Goal: Task Accomplishment & Management: Use online tool/utility

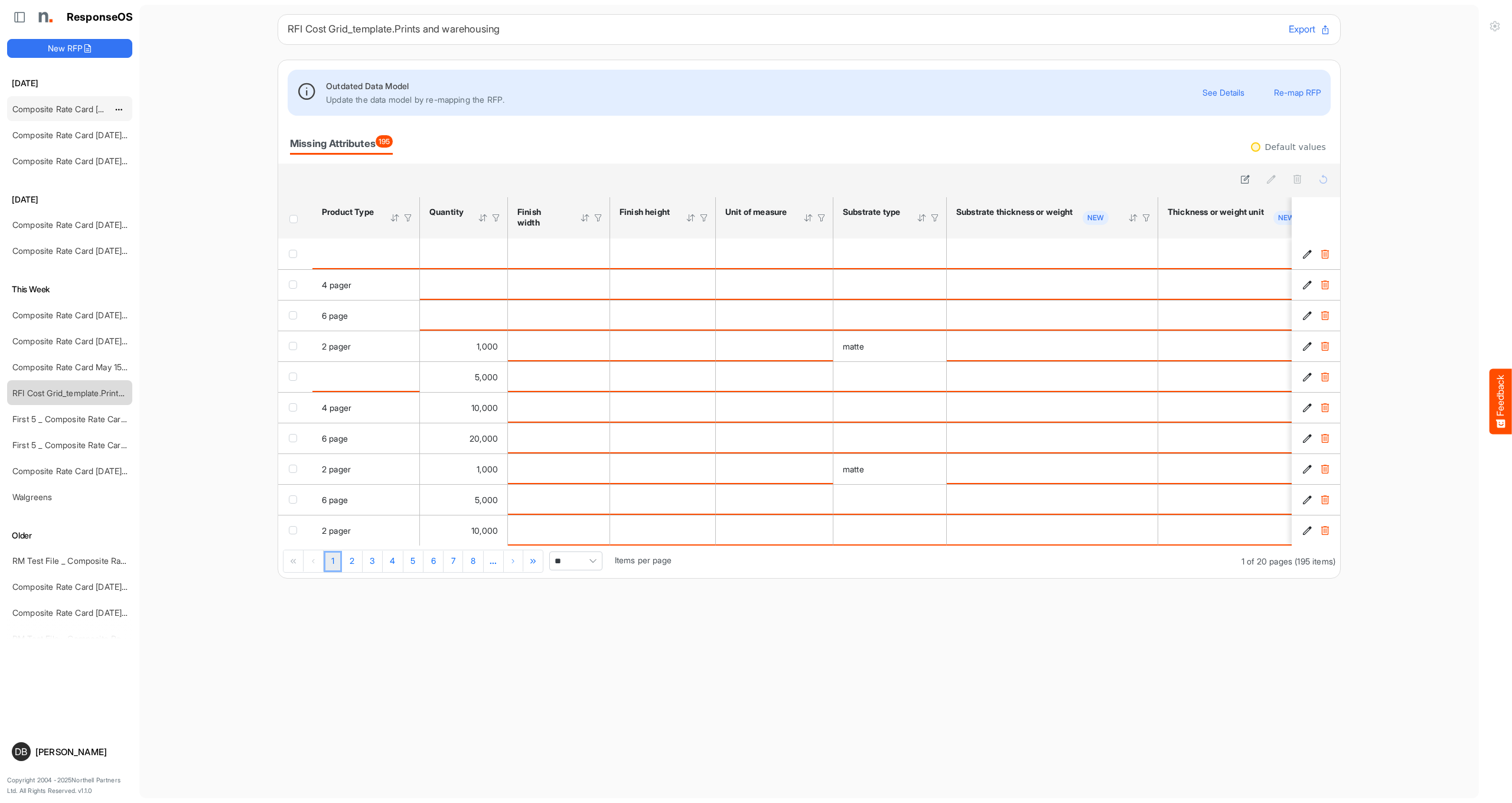
click at [54, 103] on div "Composite Rate Card [DATE]_smaller" at bounding box center [60, 108] width 105 height 24
click at [68, 110] on link "Composite Rate Card [DATE]_smaller" at bounding box center [82, 109] width 140 height 10
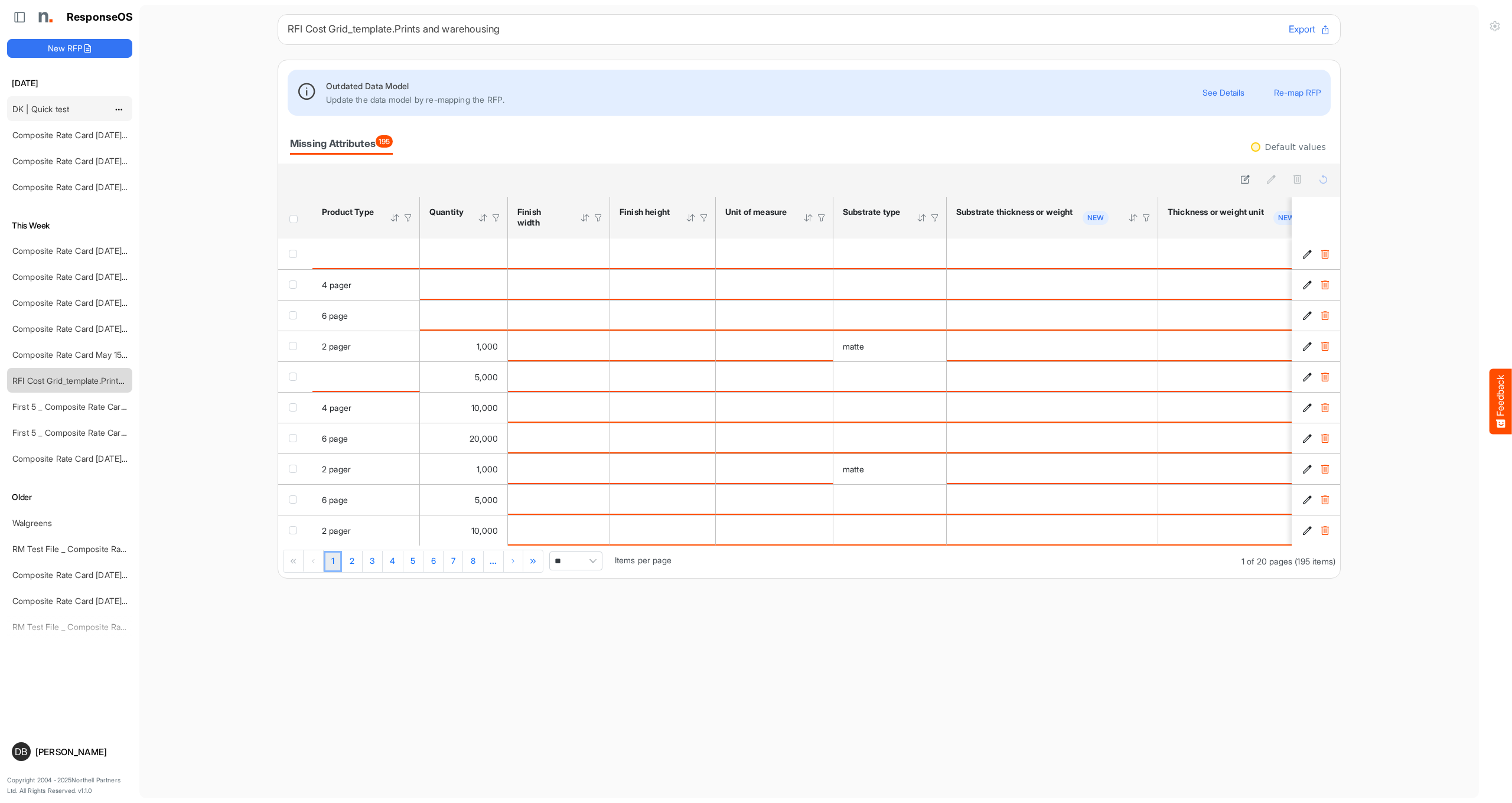
click at [17, 103] on div "DK | Quick test" at bounding box center [60, 108] width 105 height 24
click at [43, 106] on link "DK | Quick test" at bounding box center [40, 109] width 56 height 10
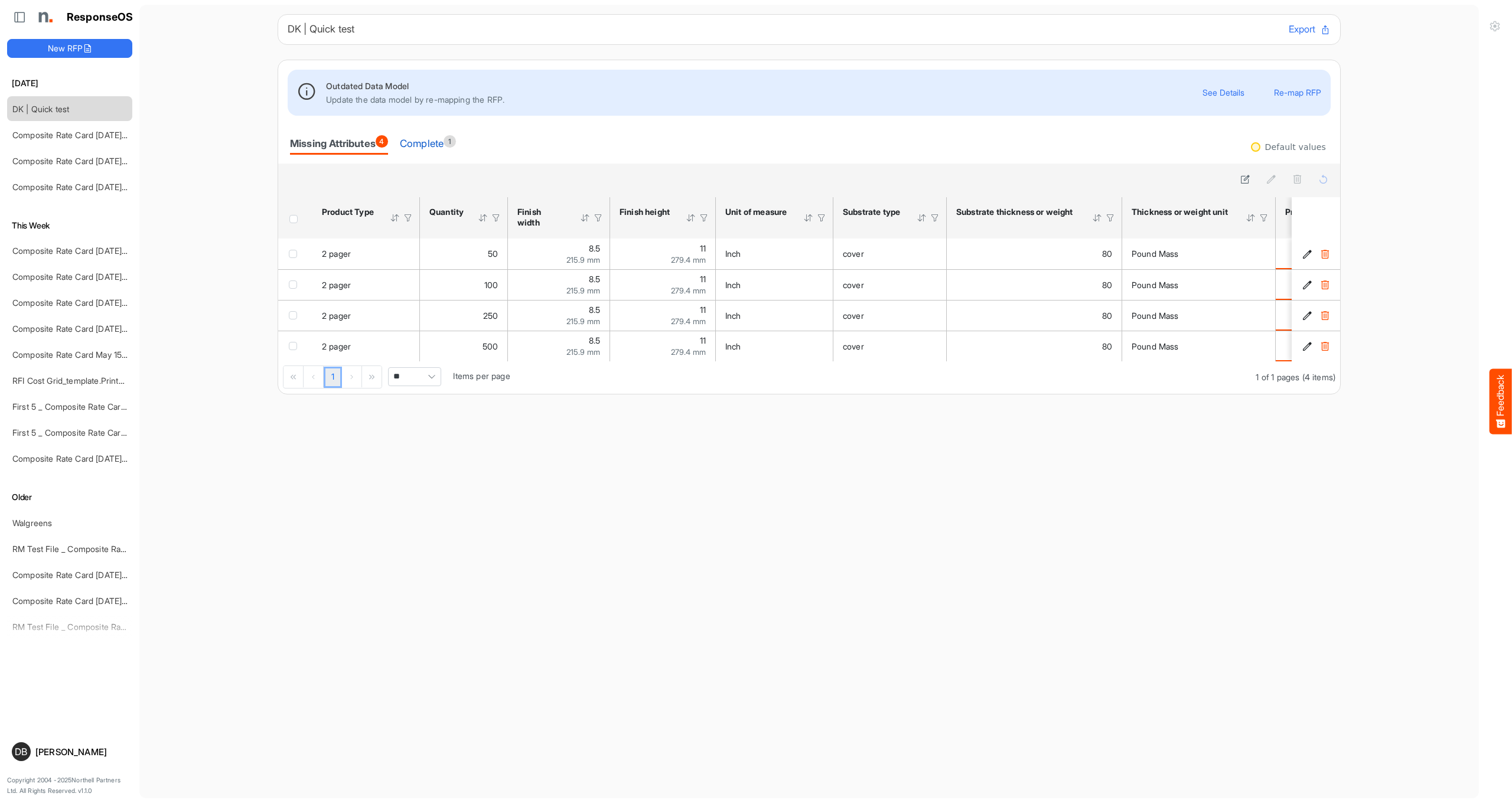
click at [450, 142] on div "Complete 1" at bounding box center [428, 144] width 56 height 17
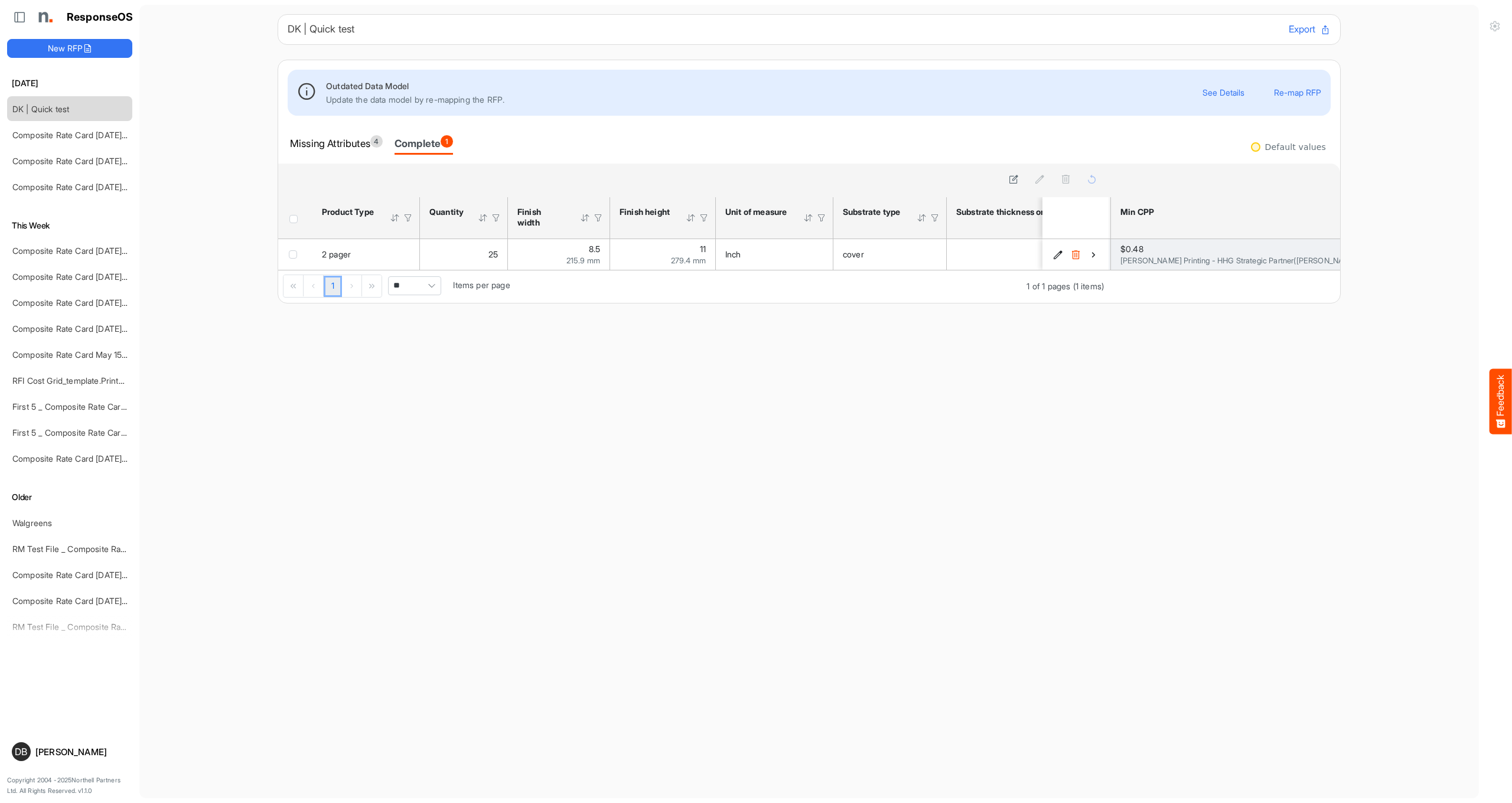
scroll to position [0, 227]
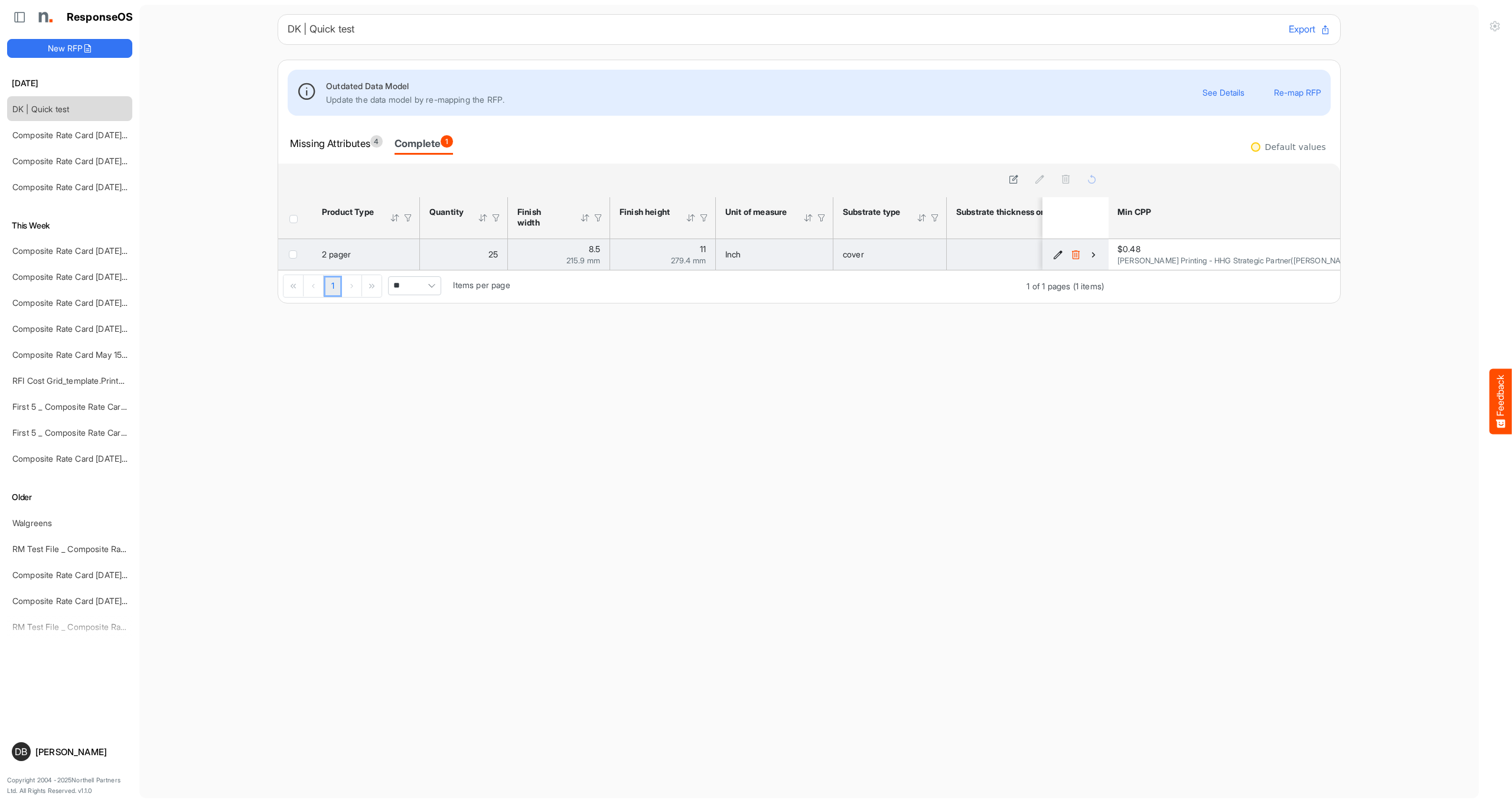
click at [1091, 255] on icon "16d1fd18-cc32-40d7-ab27-c47d292cb918 is template cell Column Header" at bounding box center [1093, 255] width 10 height 10
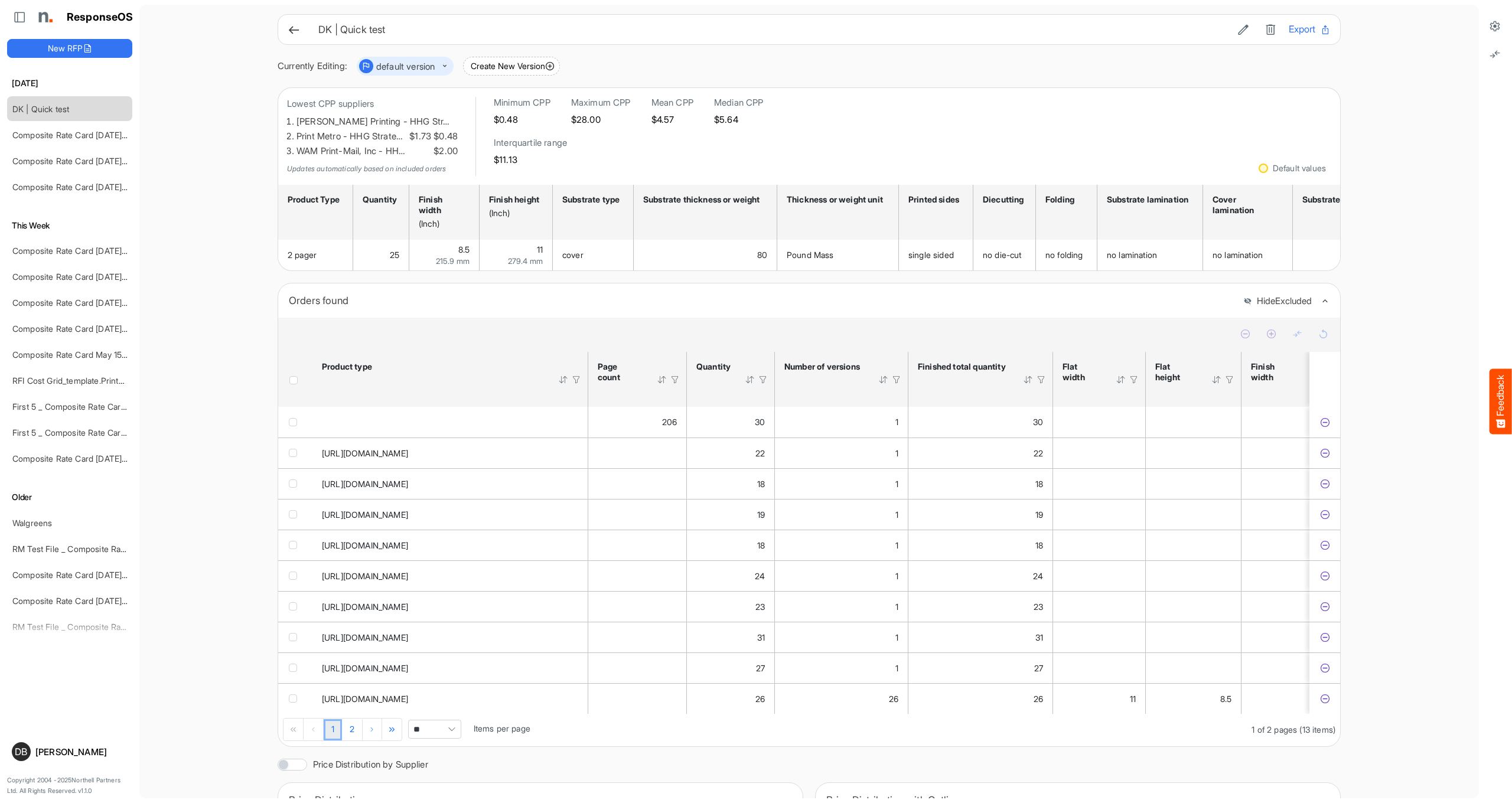
click at [293, 29] on icon at bounding box center [293, 29] width 13 height 13
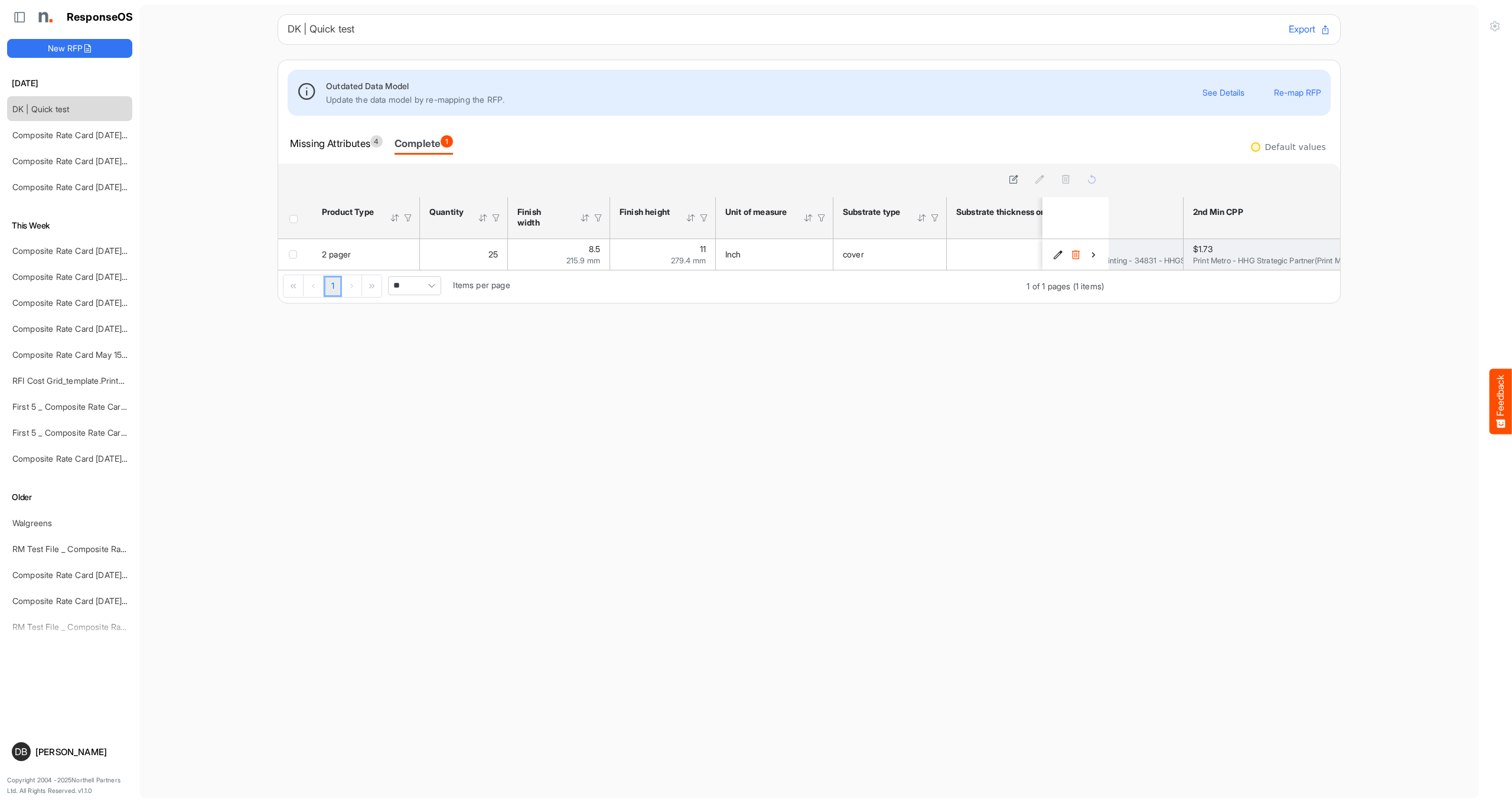
scroll to position [0, 495]
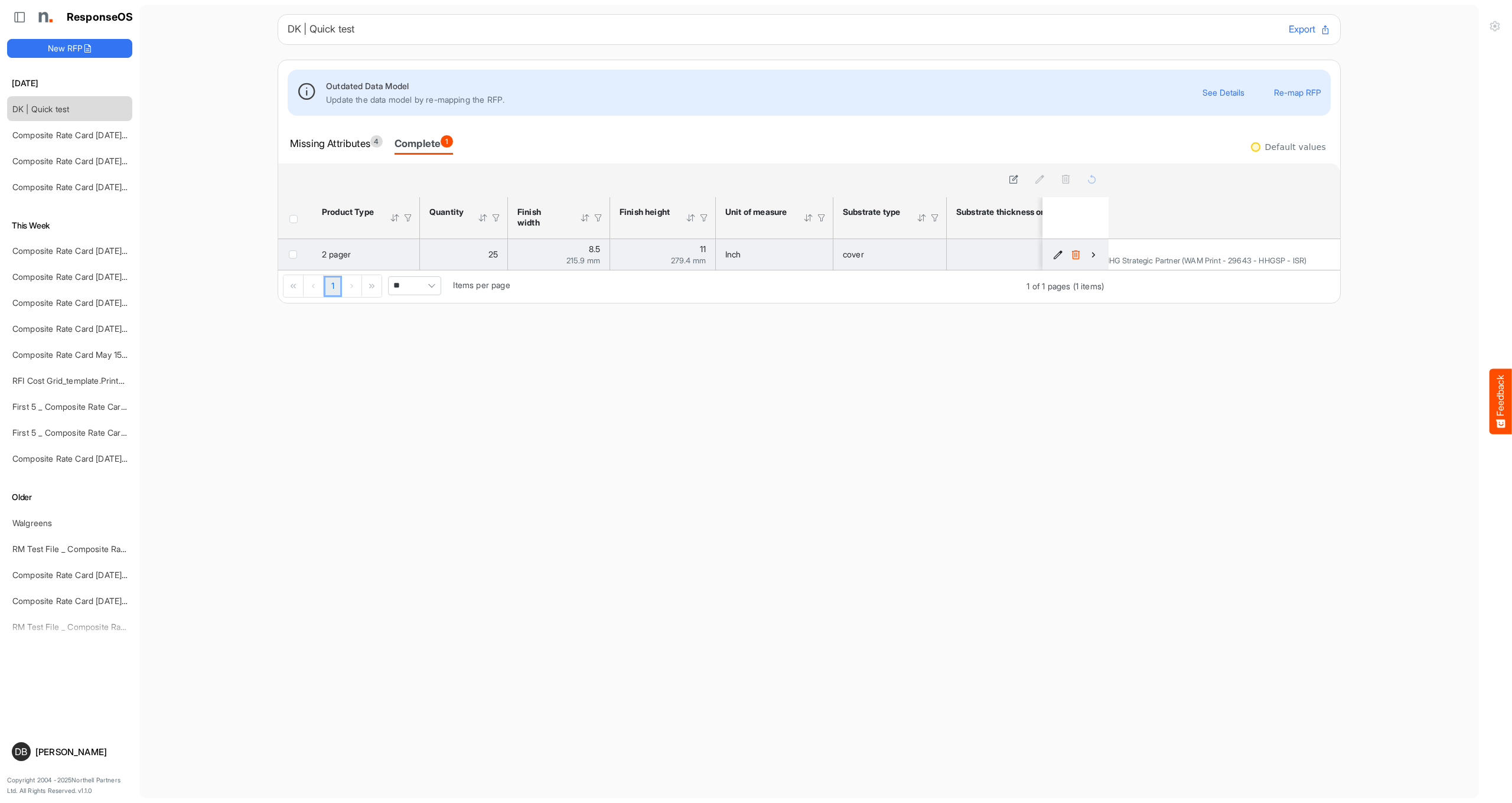
click at [1090, 252] on icon "16d1fd18-cc32-40d7-ab27-c47d292cb918 is template cell Column Header" at bounding box center [1093, 255] width 10 height 10
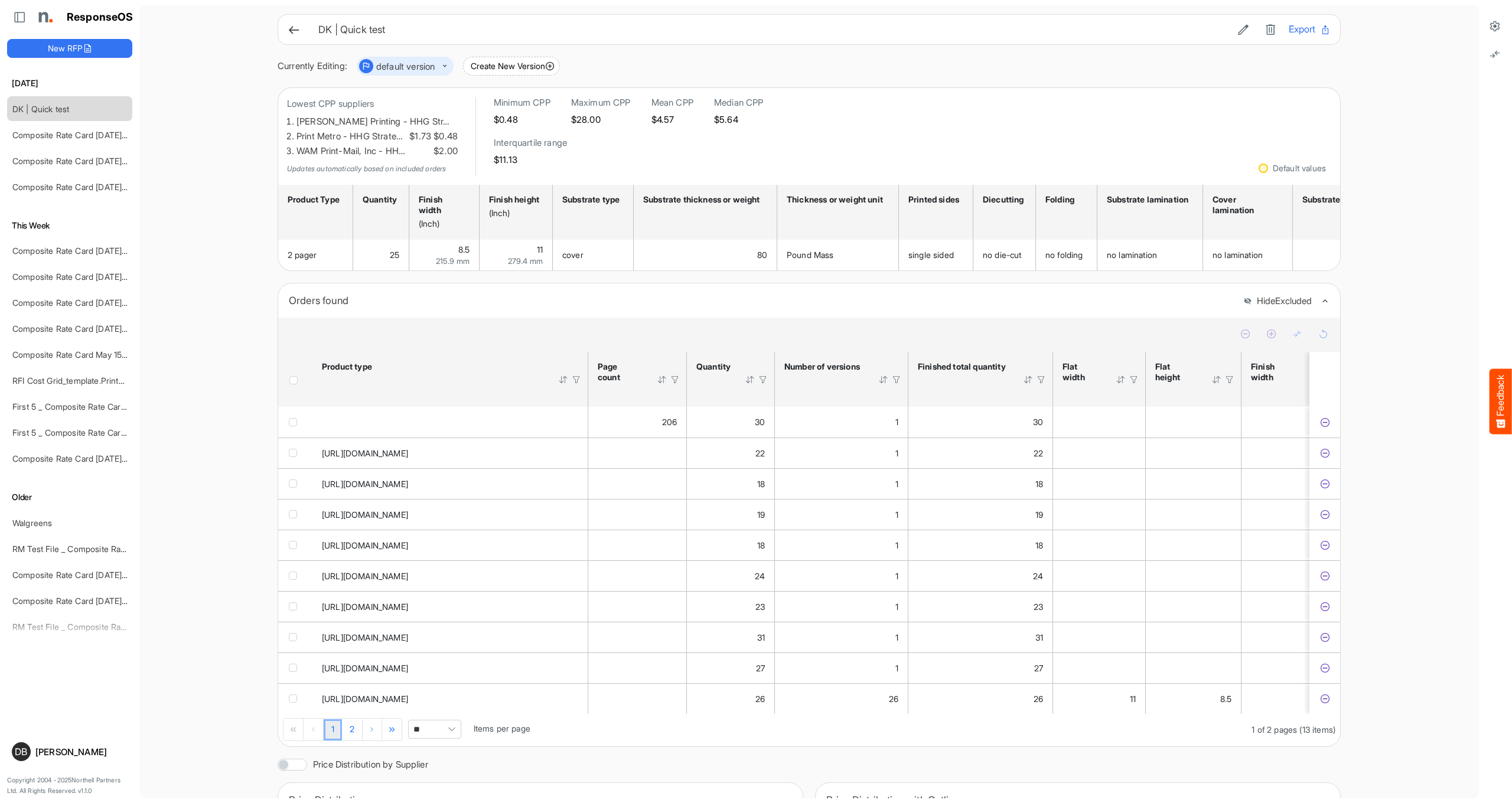
click at [286, 27] on div "DK | Quick test Export" at bounding box center [809, 29] width 1063 height 31
click at [293, 29] on icon at bounding box center [293, 29] width 13 height 13
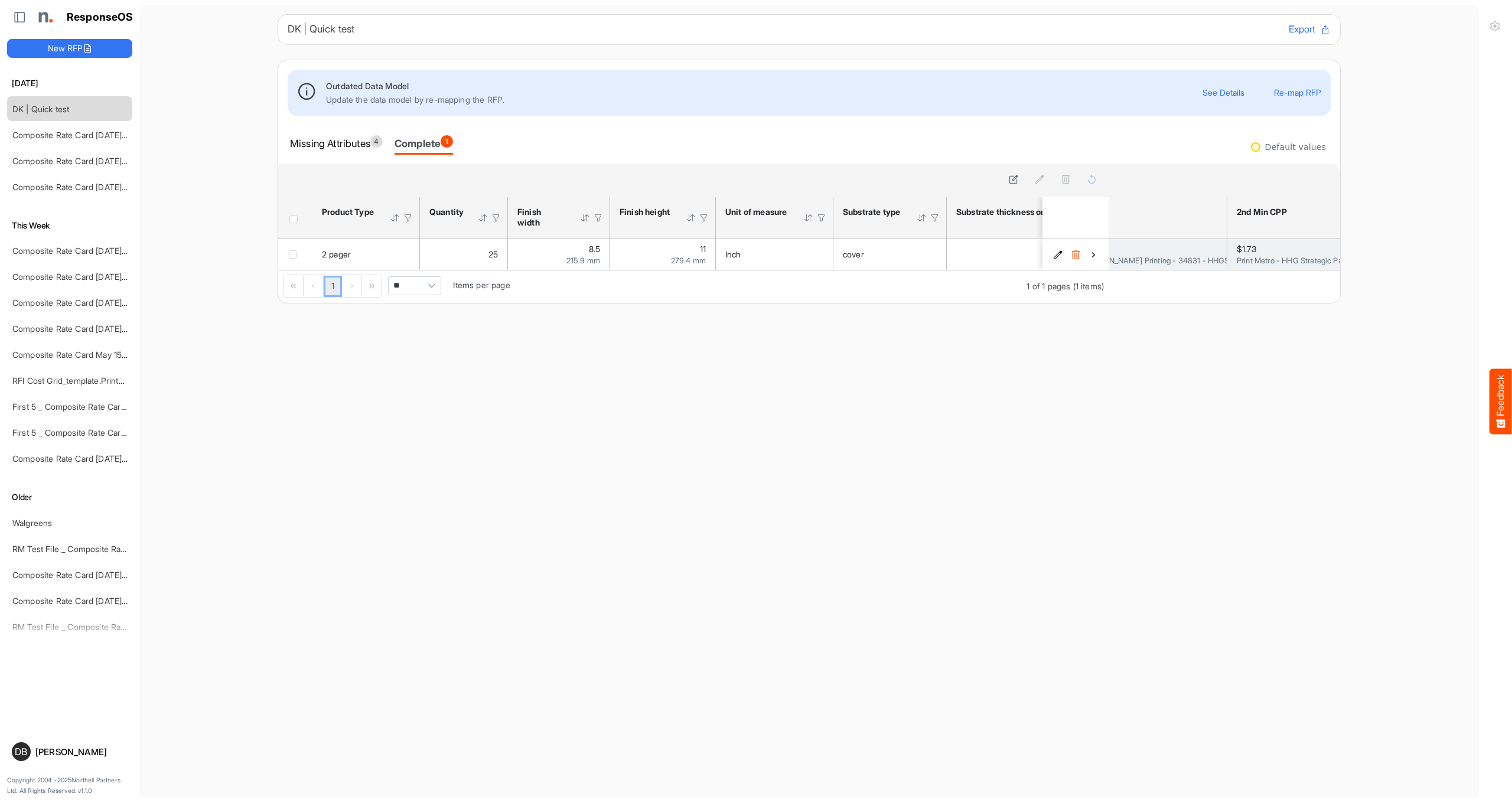
scroll to position [0, 342]
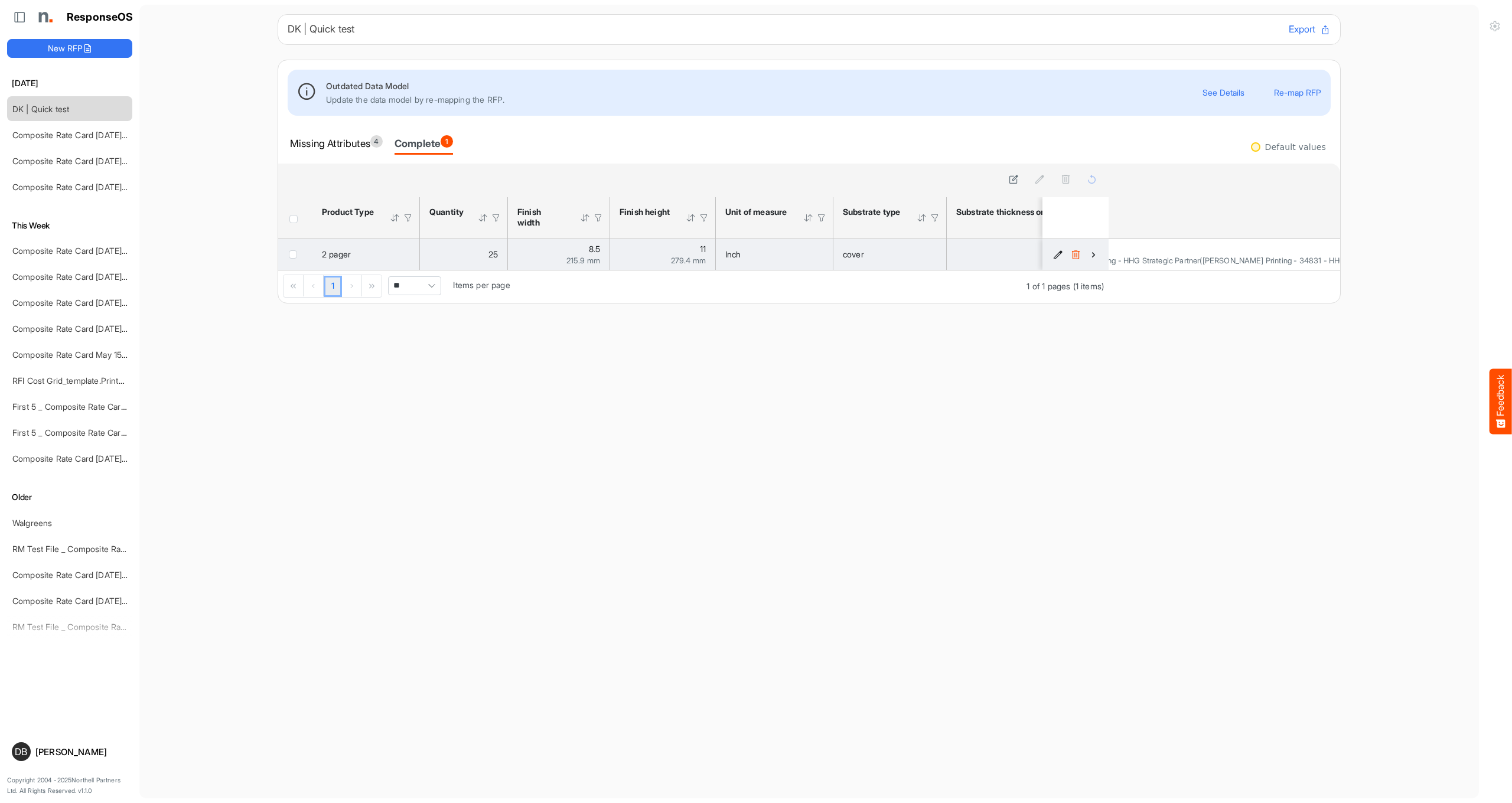
click at [1092, 253] on icon "16d1fd18-cc32-40d7-ab27-c47d292cb918 is template cell Column Header" at bounding box center [1093, 255] width 10 height 10
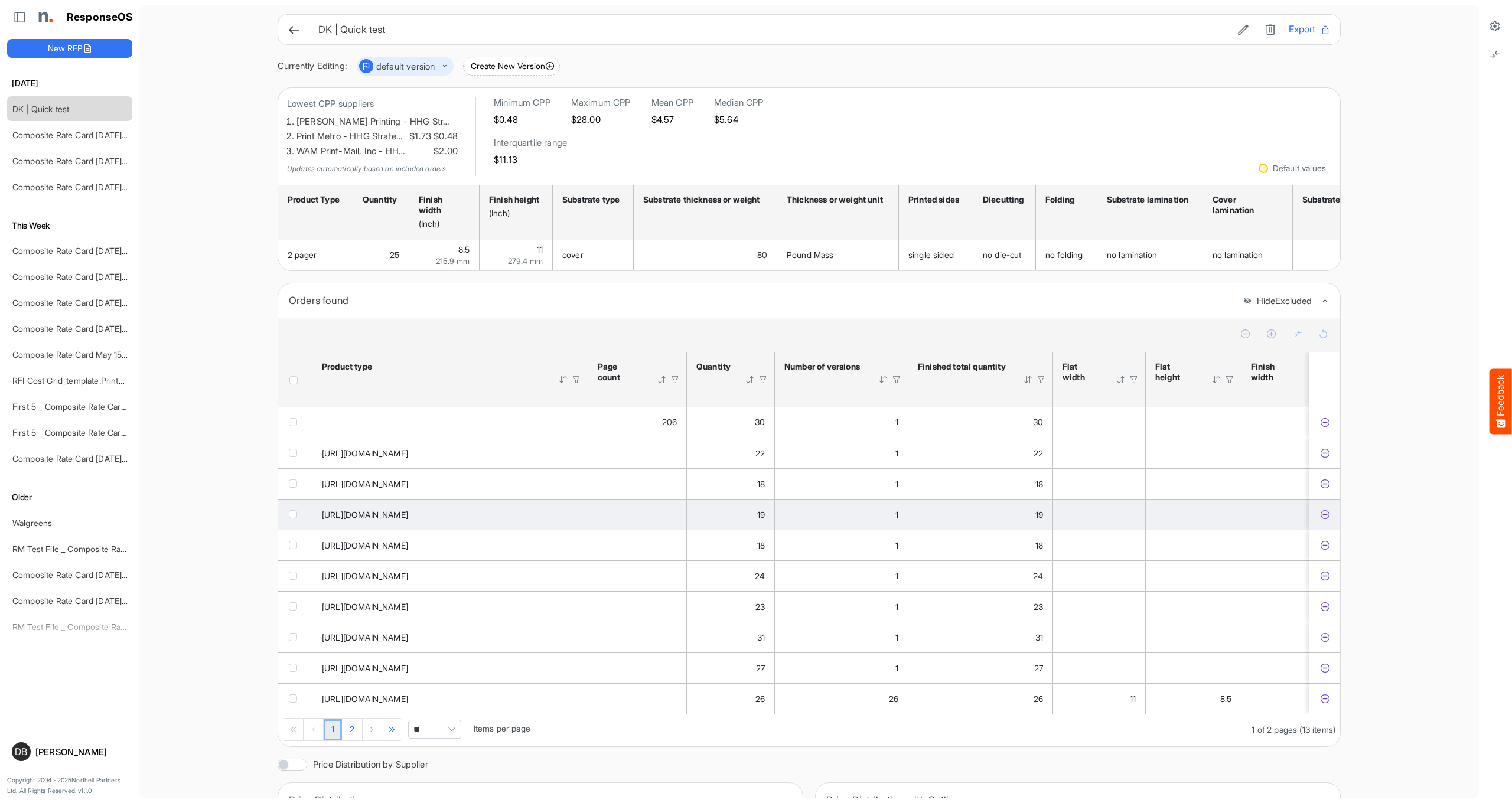
click at [1324, 520] on icon "96c9667f-6999-443b-a85f-30dea2fff9b6 is template cell Column Header" at bounding box center [1325, 515] width 10 height 10
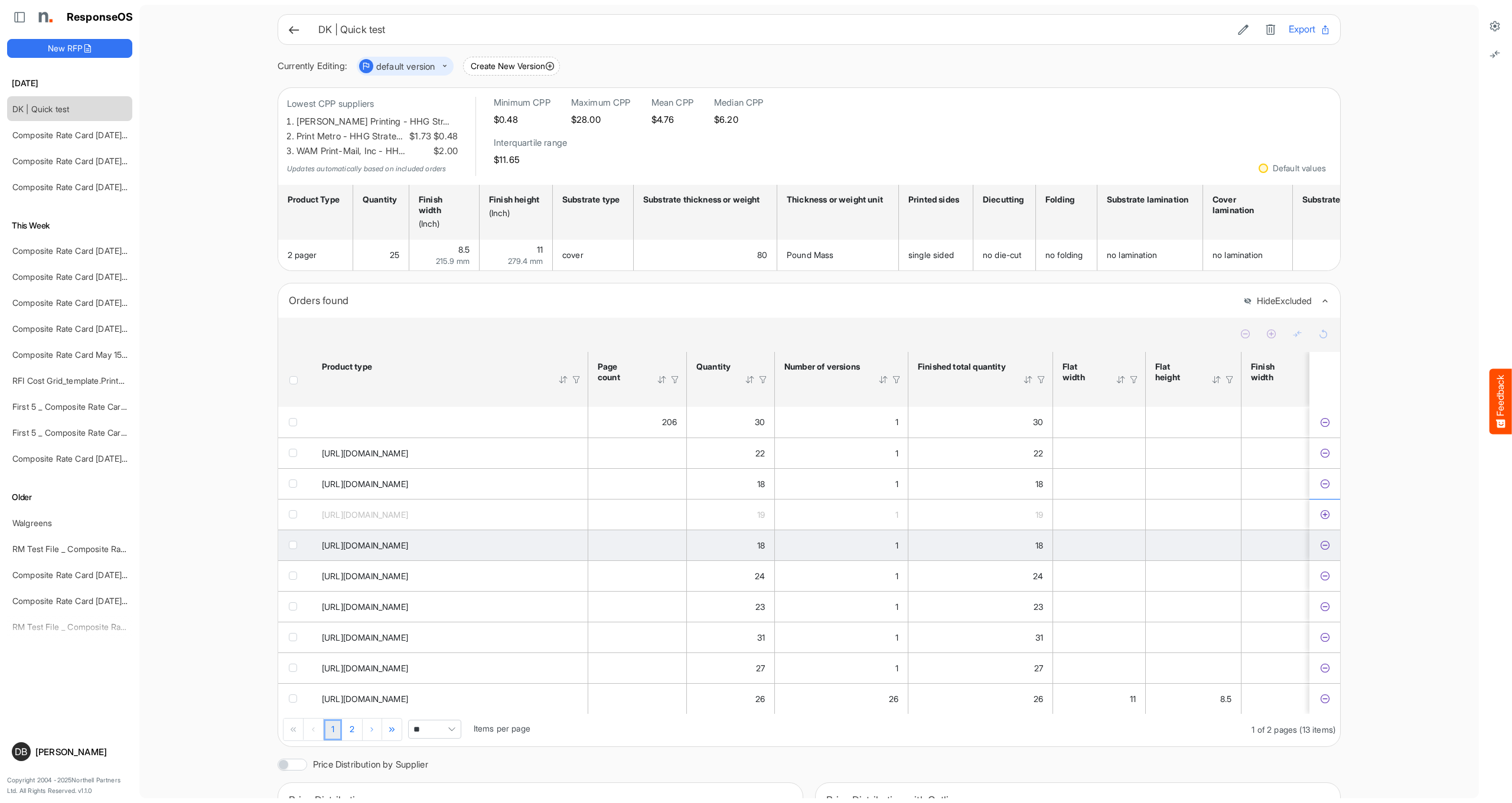
click at [1326, 551] on icon "ba80d521-8d03-4a85-a425-351b91d22b5e is template cell Column Header" at bounding box center [1325, 546] width 10 height 10
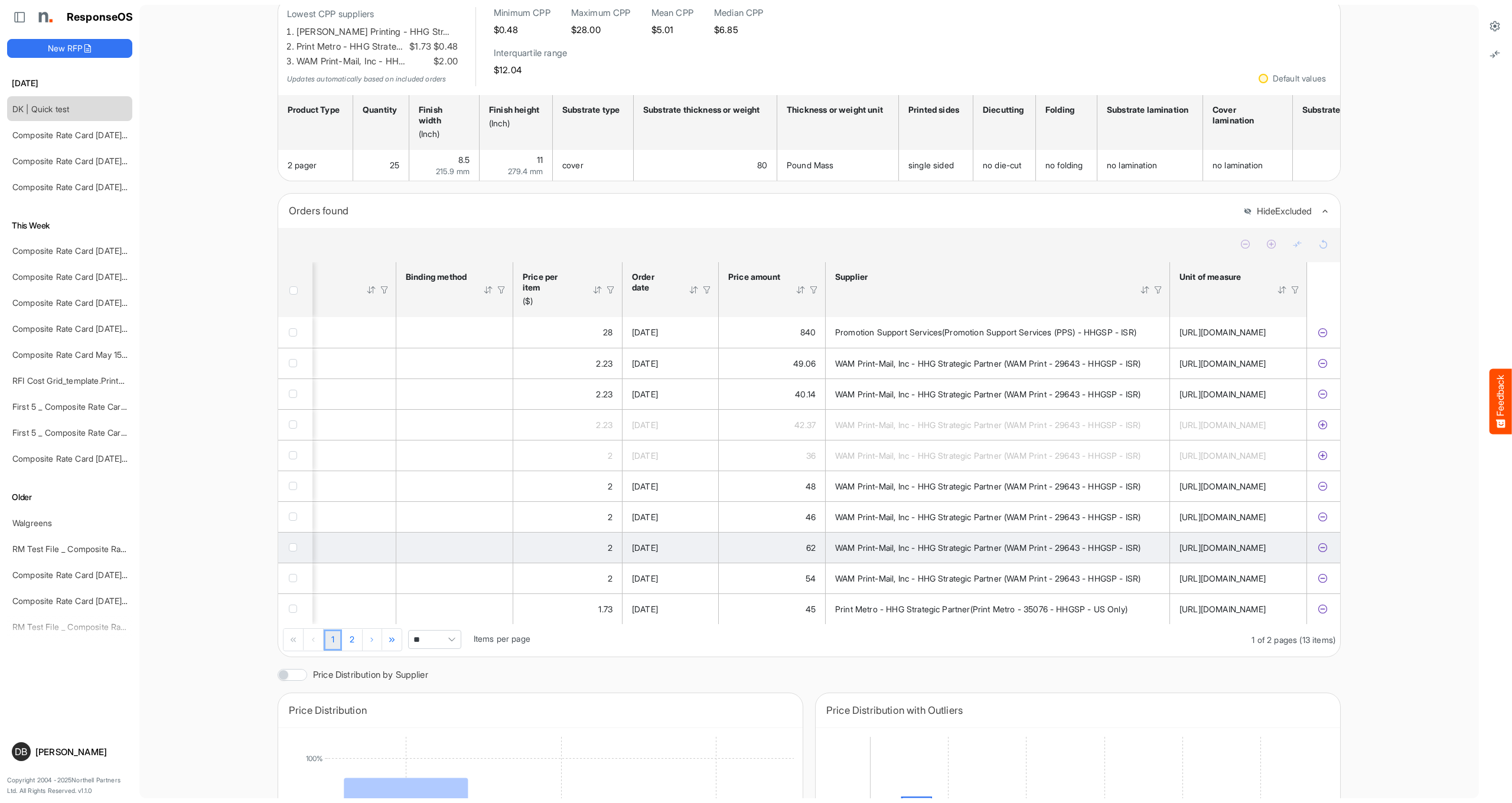
scroll to position [86, 0]
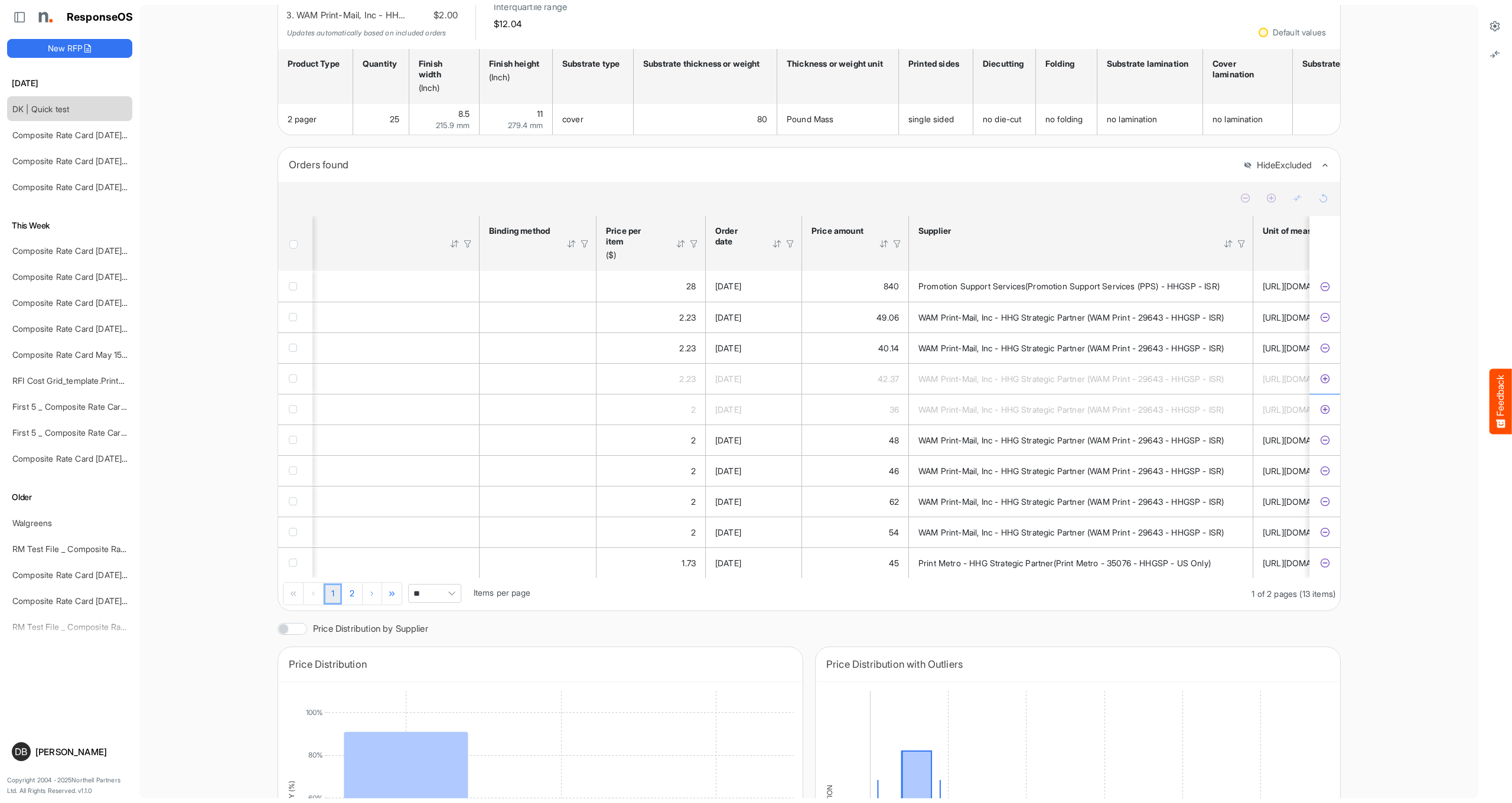
click at [453, 602] on span "Pagerdropdown" at bounding box center [452, 593] width 18 height 18
click at [440, 680] on li "100" at bounding box center [436, 679] width 52 height 18
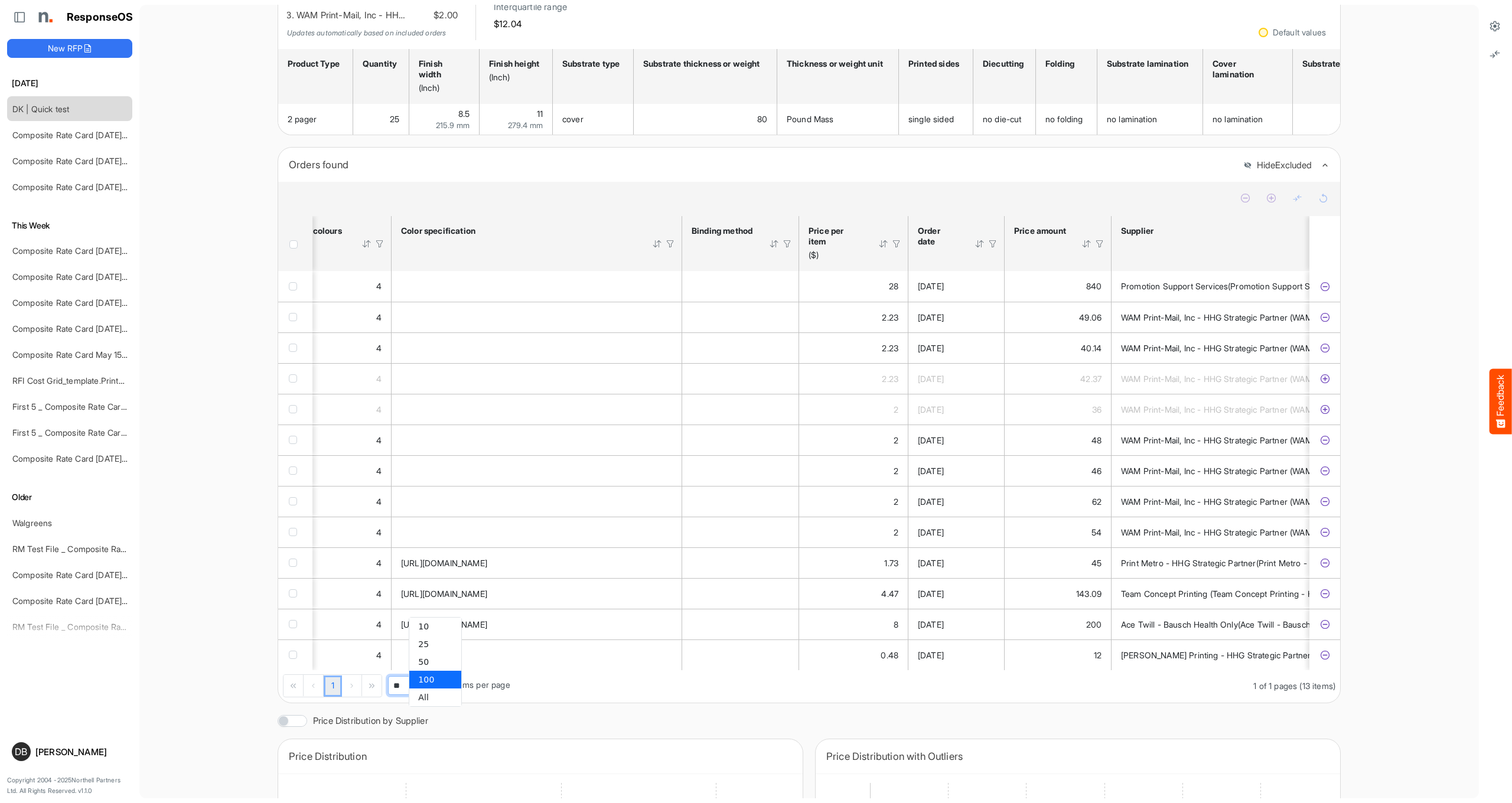
type input "***"
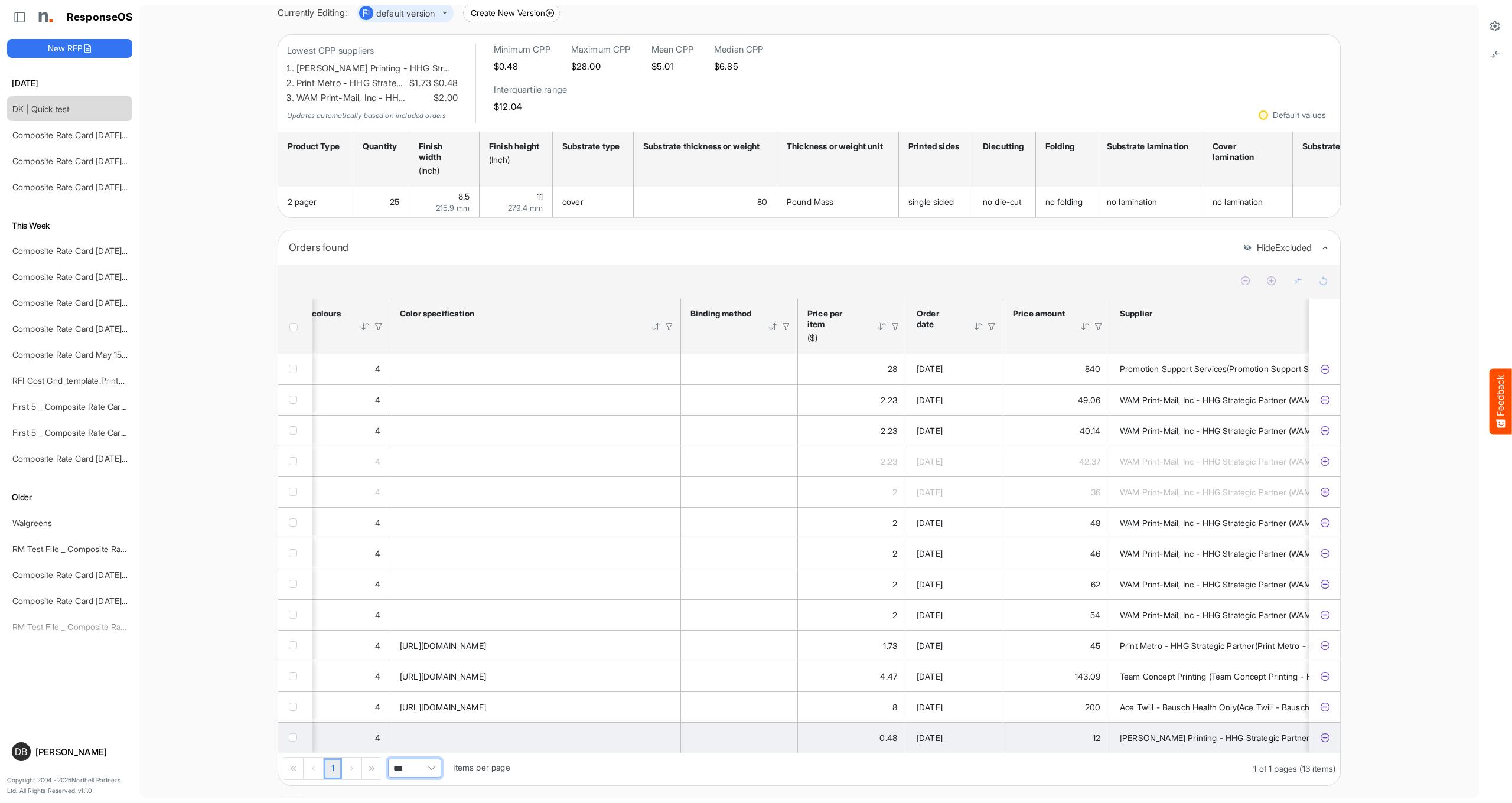
click at [1326, 743] on icon "e256acad-66f7-4b7a-bf47-8edc7dd9f40a is template cell Column Header" at bounding box center [1325, 738] width 10 height 10
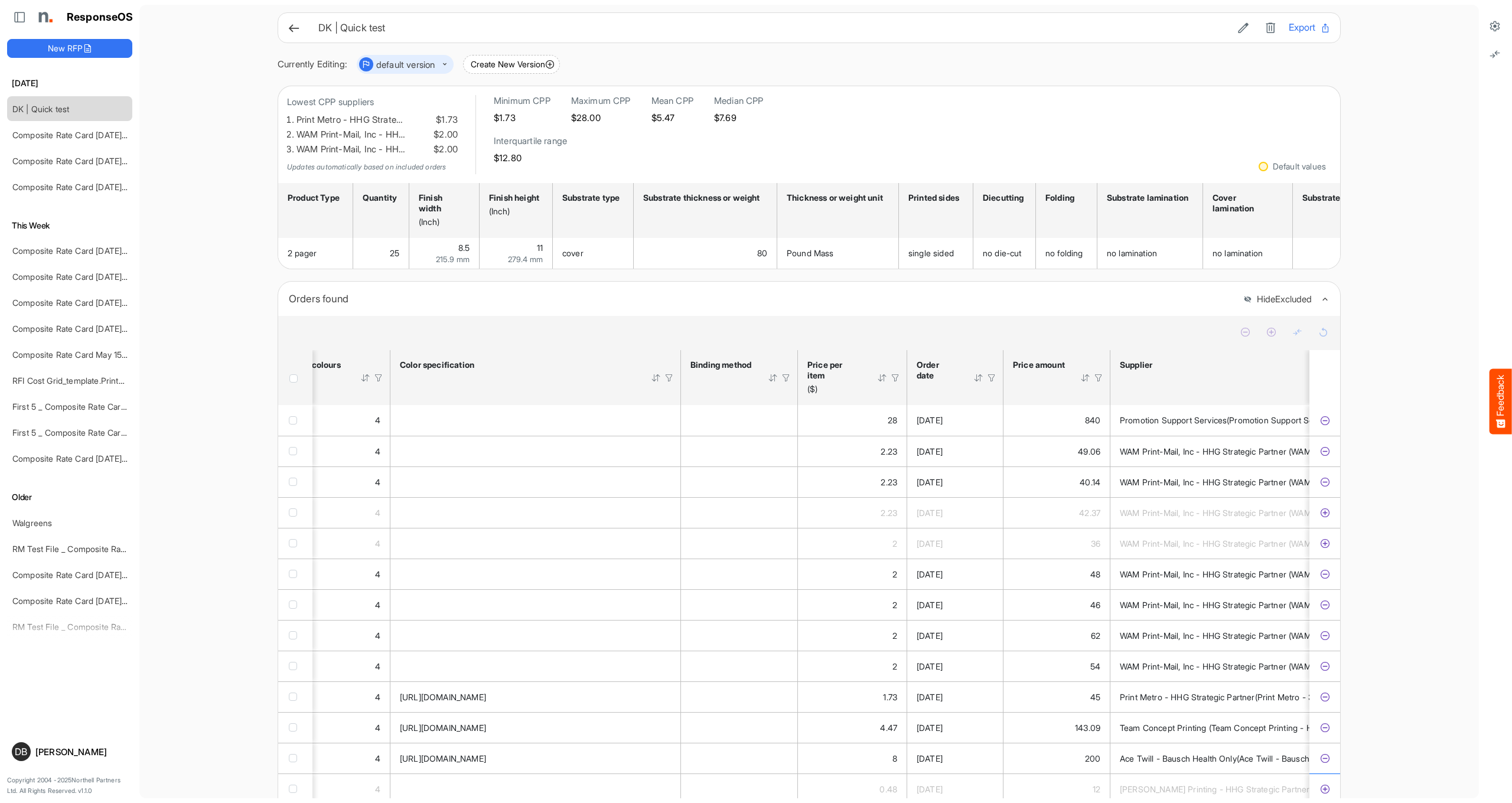
click at [294, 25] on icon at bounding box center [293, 28] width 13 height 13
